Goal: Information Seeking & Learning: Learn about a topic

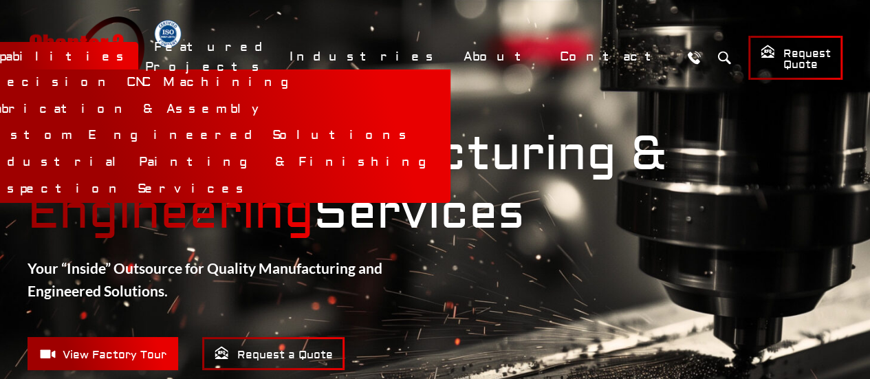
click at [138, 57] on link "Capabilities" at bounding box center [57, 57] width 164 height 30
click at [138, 59] on link "Capabilities" at bounding box center [57, 57] width 164 height 30
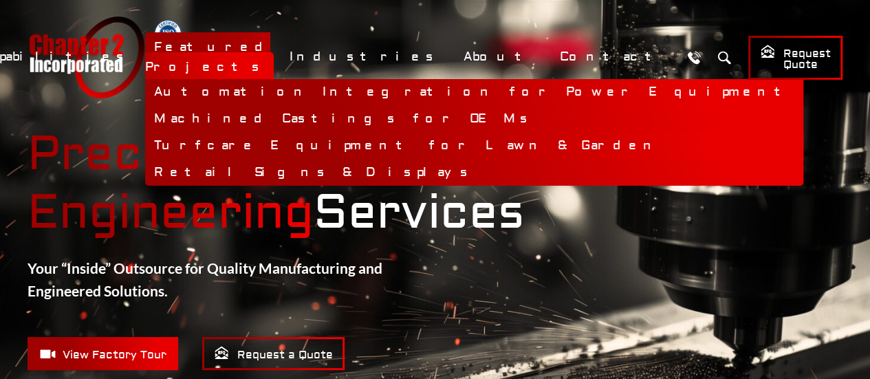
click at [409, 144] on link "Turfcare Equipment for Lawn & Garden" at bounding box center [474, 146] width 658 height 27
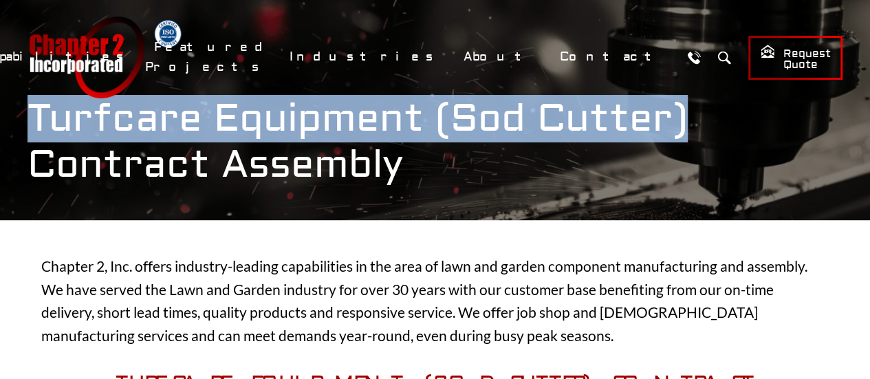
drag, startPoint x: 869, startPoint y: 30, endPoint x: 873, endPoint y: 52, distance: 22.4
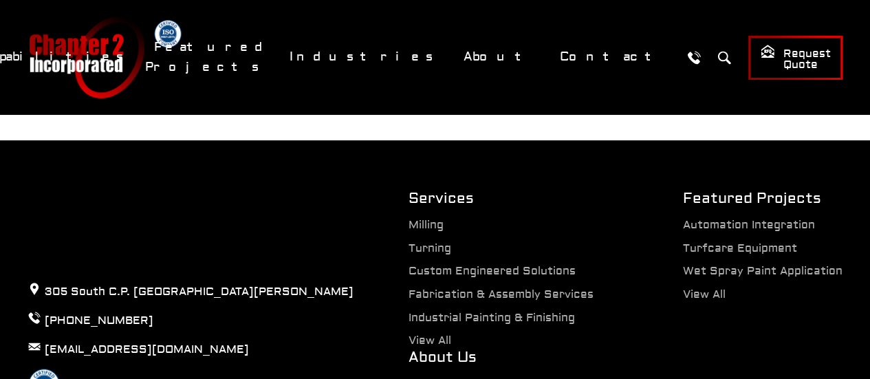
scroll to position [2694, 0]
